Goal: Navigation & Orientation: Go to known website

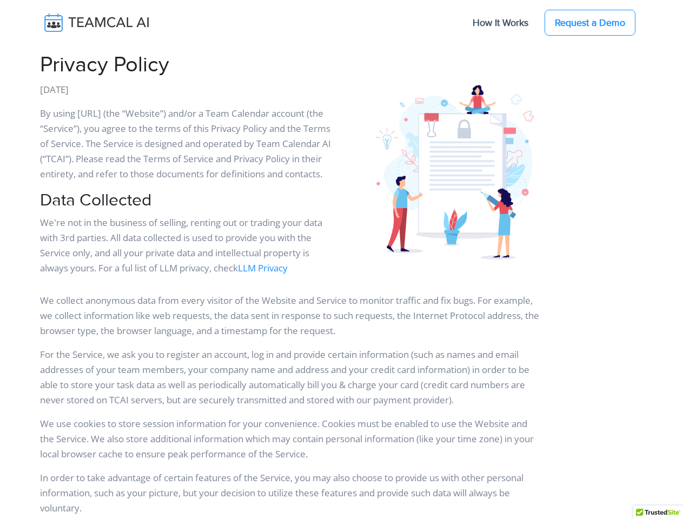
click at [658, 512] on div at bounding box center [658, 516] width 50 height 21
